Goal: Obtain resource: Obtain resource

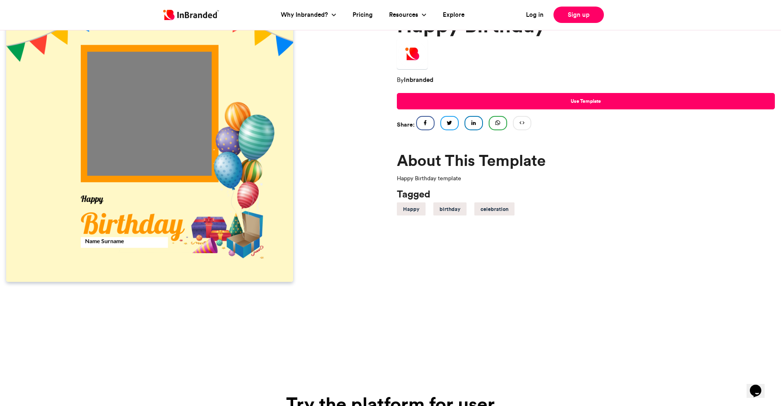
drag, startPoint x: 148, startPoint y: 111, endPoint x: 386, endPoint y: 266, distance: 284.0
click at [349, 280] on div at bounding box center [195, 138] width 379 height 287
click at [455, 211] on h5 "birthday" at bounding box center [450, 209] width 21 height 11
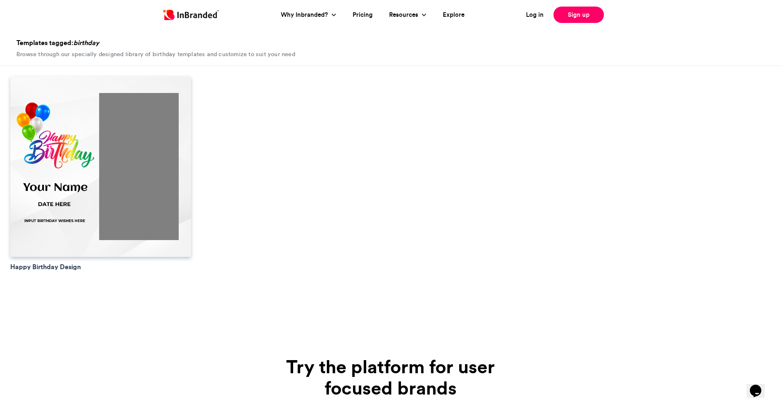
click at [22, 185] on img at bounding box center [100, 166] width 181 height 181
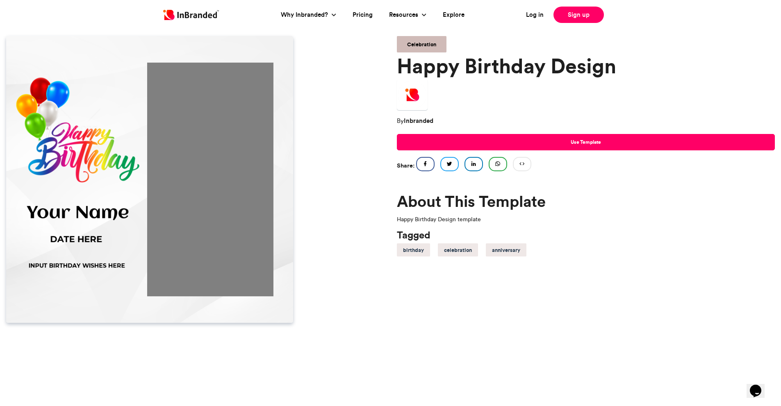
click at [92, 237] on img at bounding box center [149, 179] width 287 height 287
click at [103, 217] on img at bounding box center [149, 179] width 287 height 287
